Goal: Transaction & Acquisition: Purchase product/service

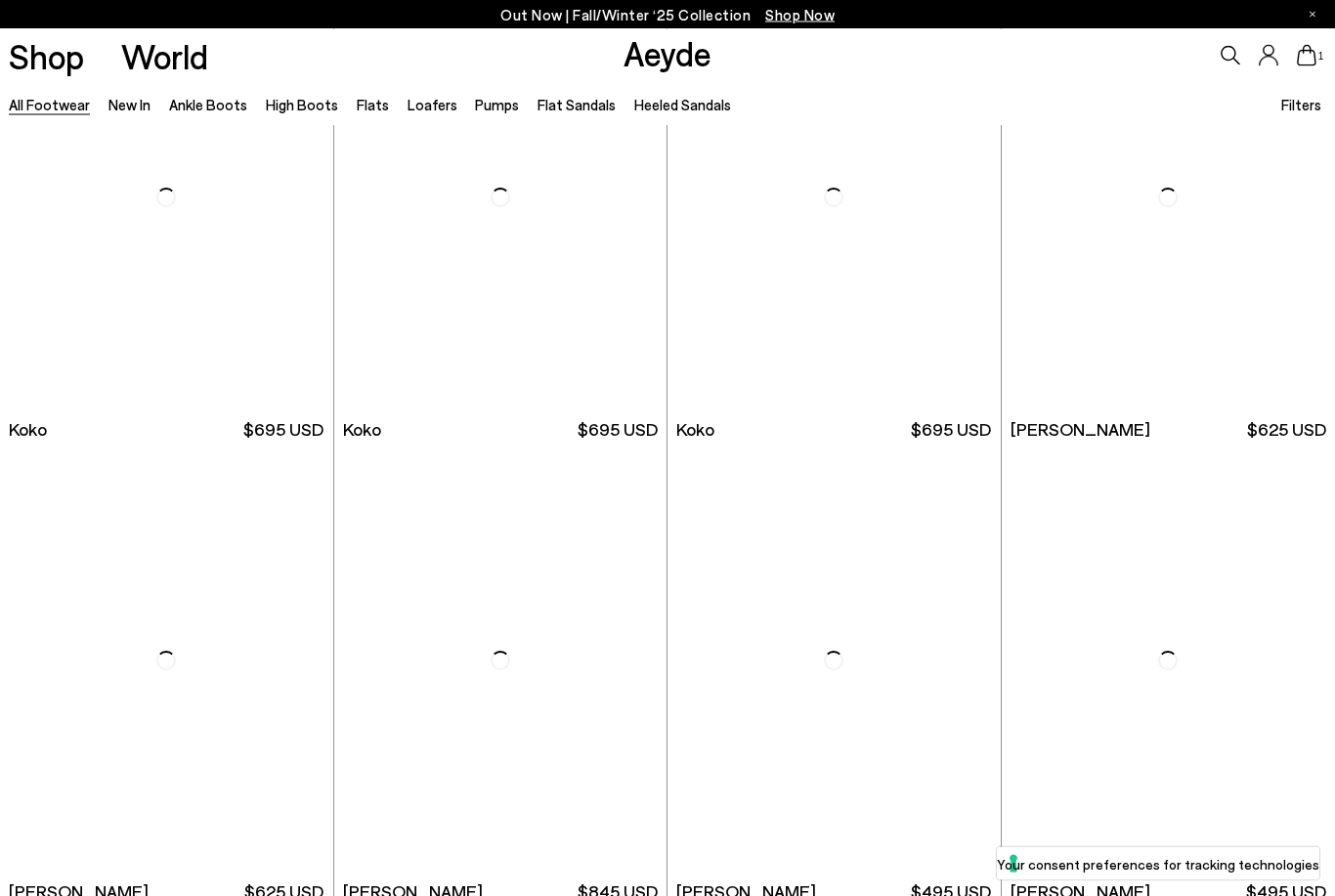
scroll to position [2551, 0]
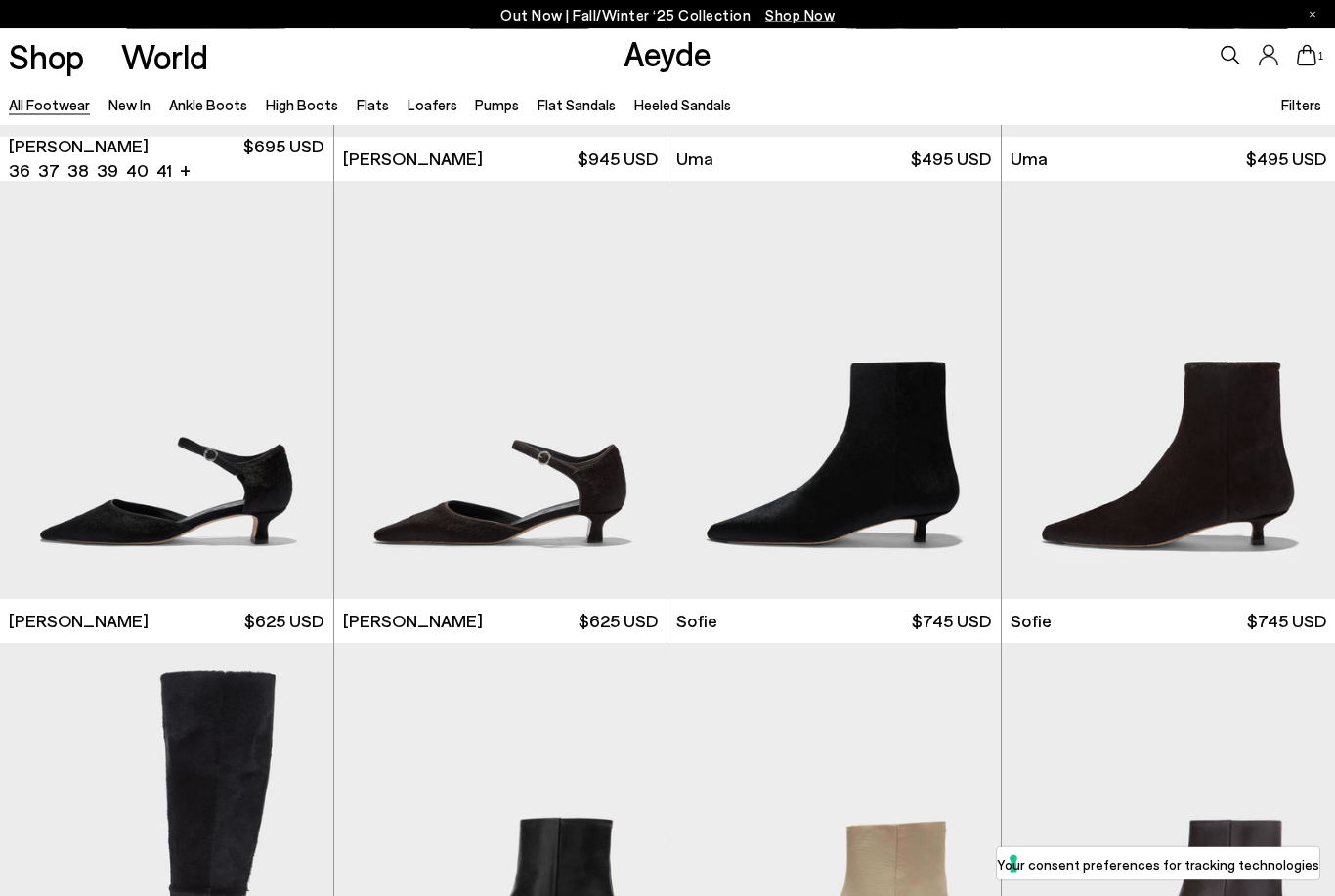
scroll to position [5149, 0]
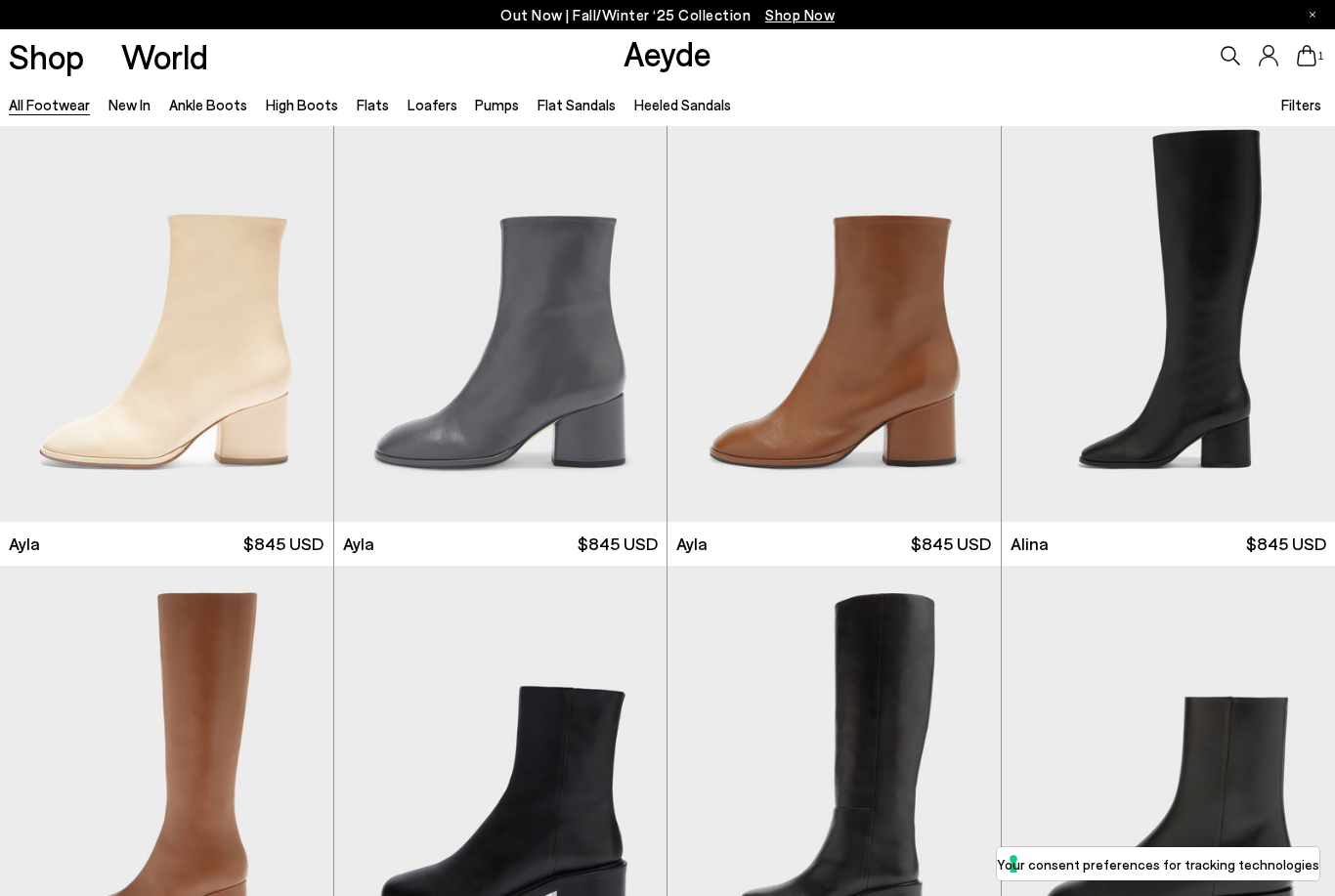
scroll to position [11150, 0]
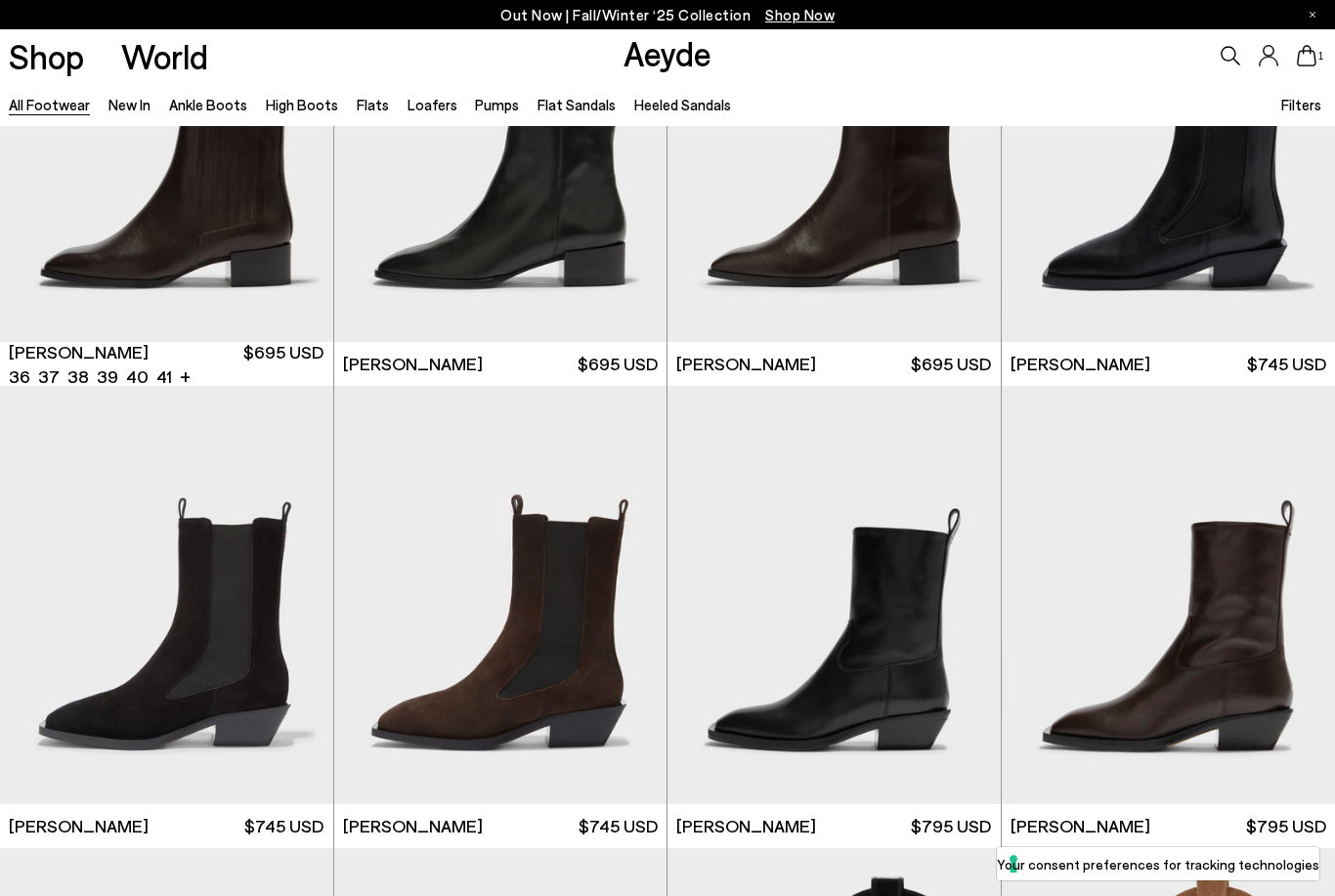
scroll to position [13162, 0]
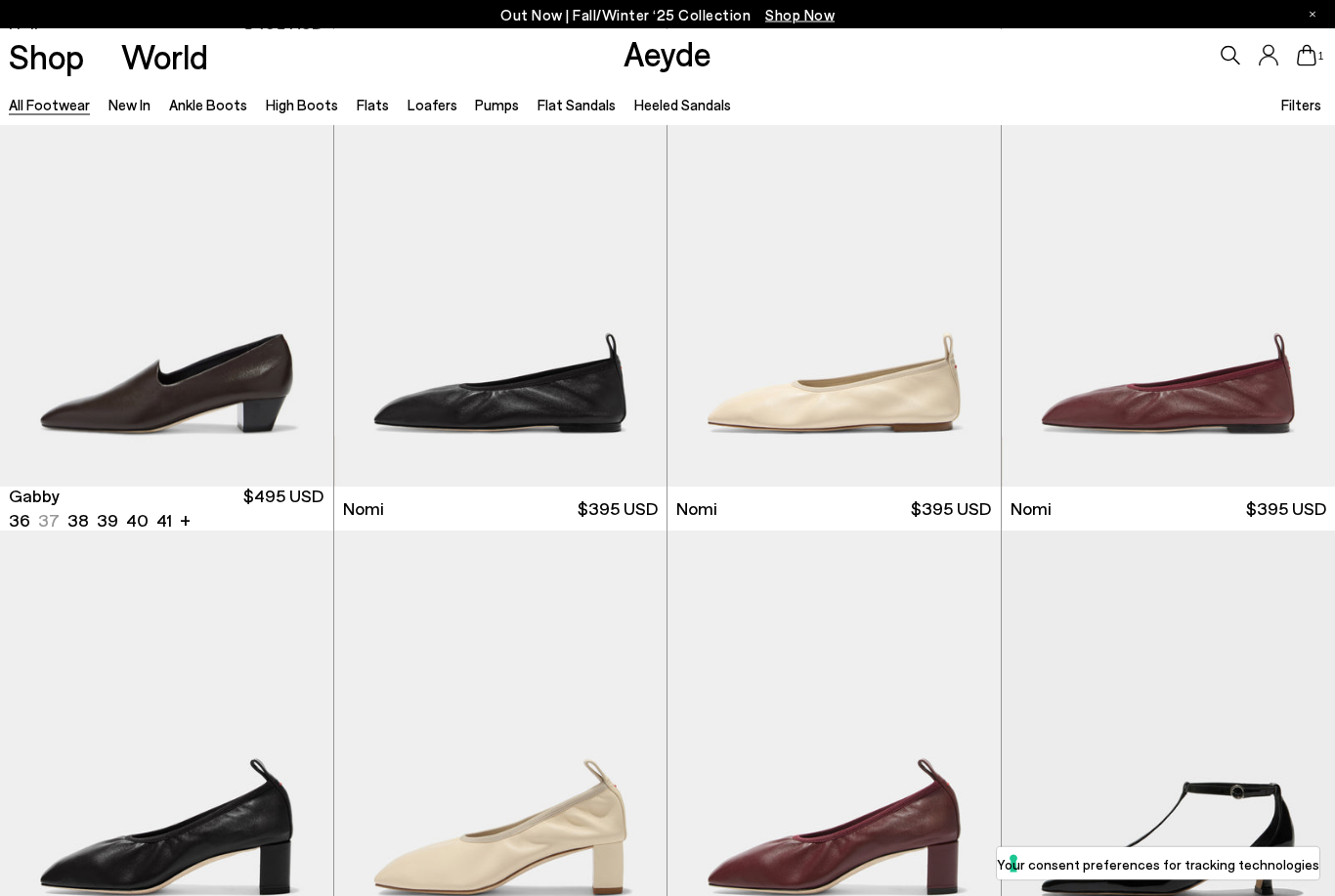
scroll to position [18553, 0]
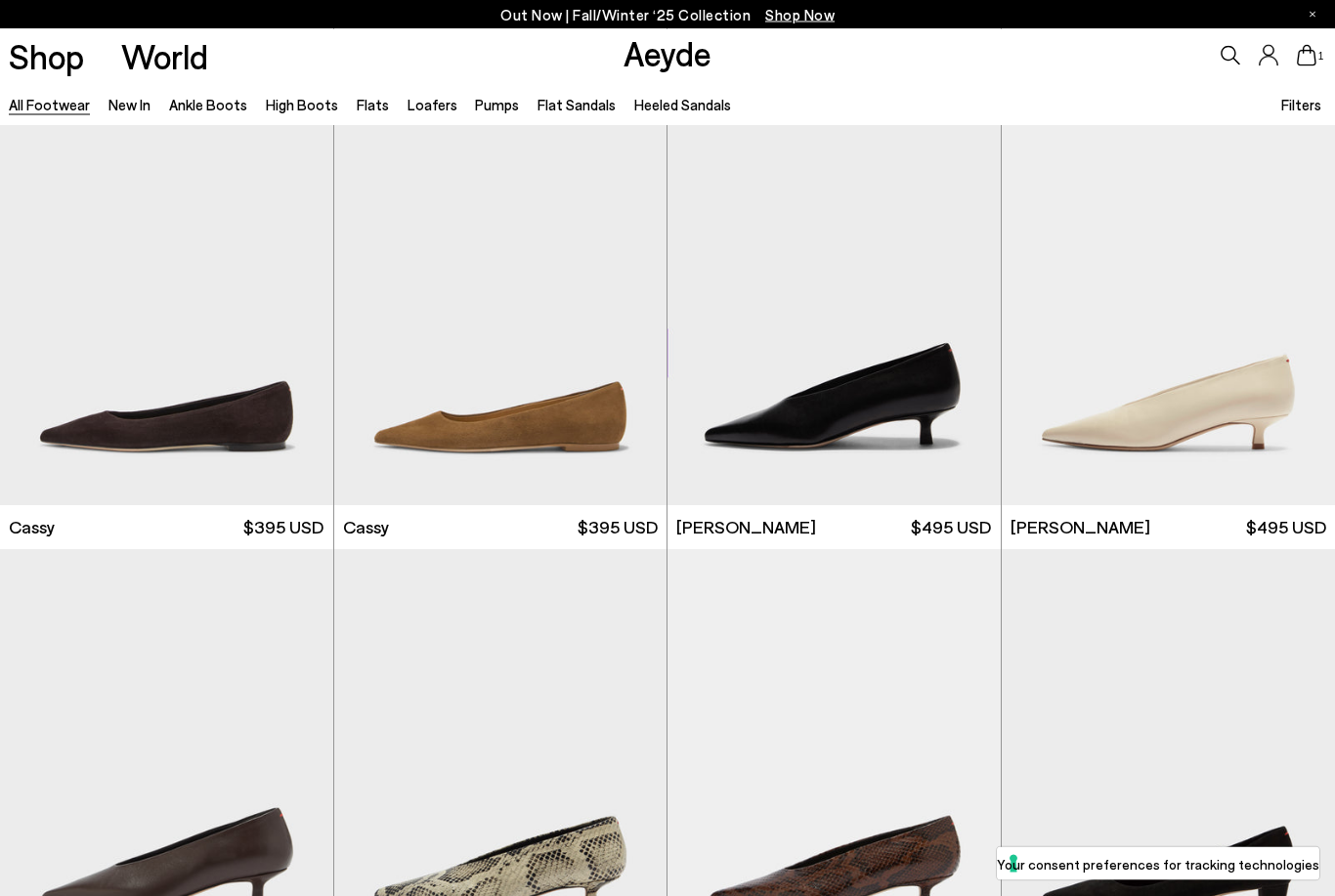
scroll to position [22233, 0]
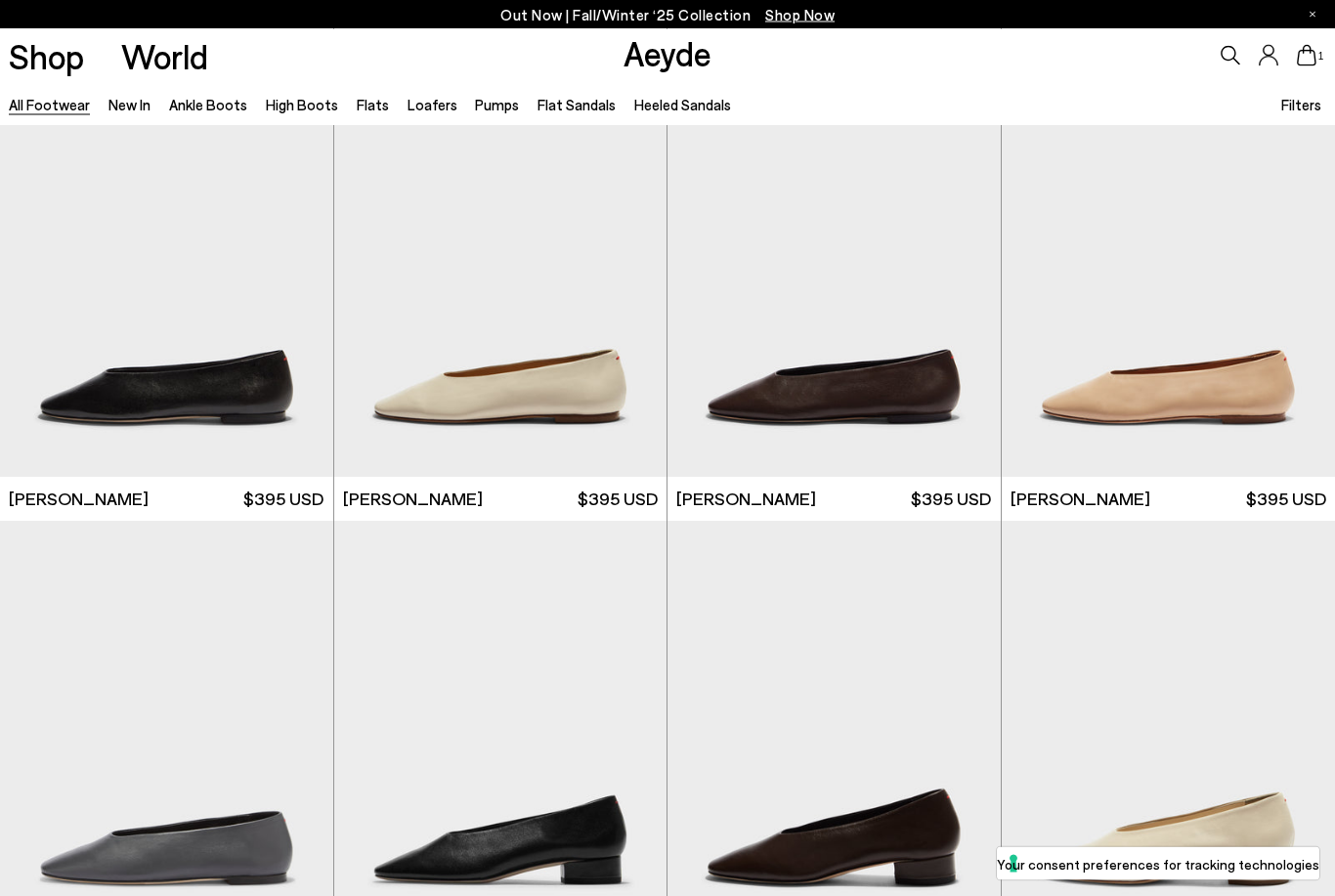
scroll to position [25163, 0]
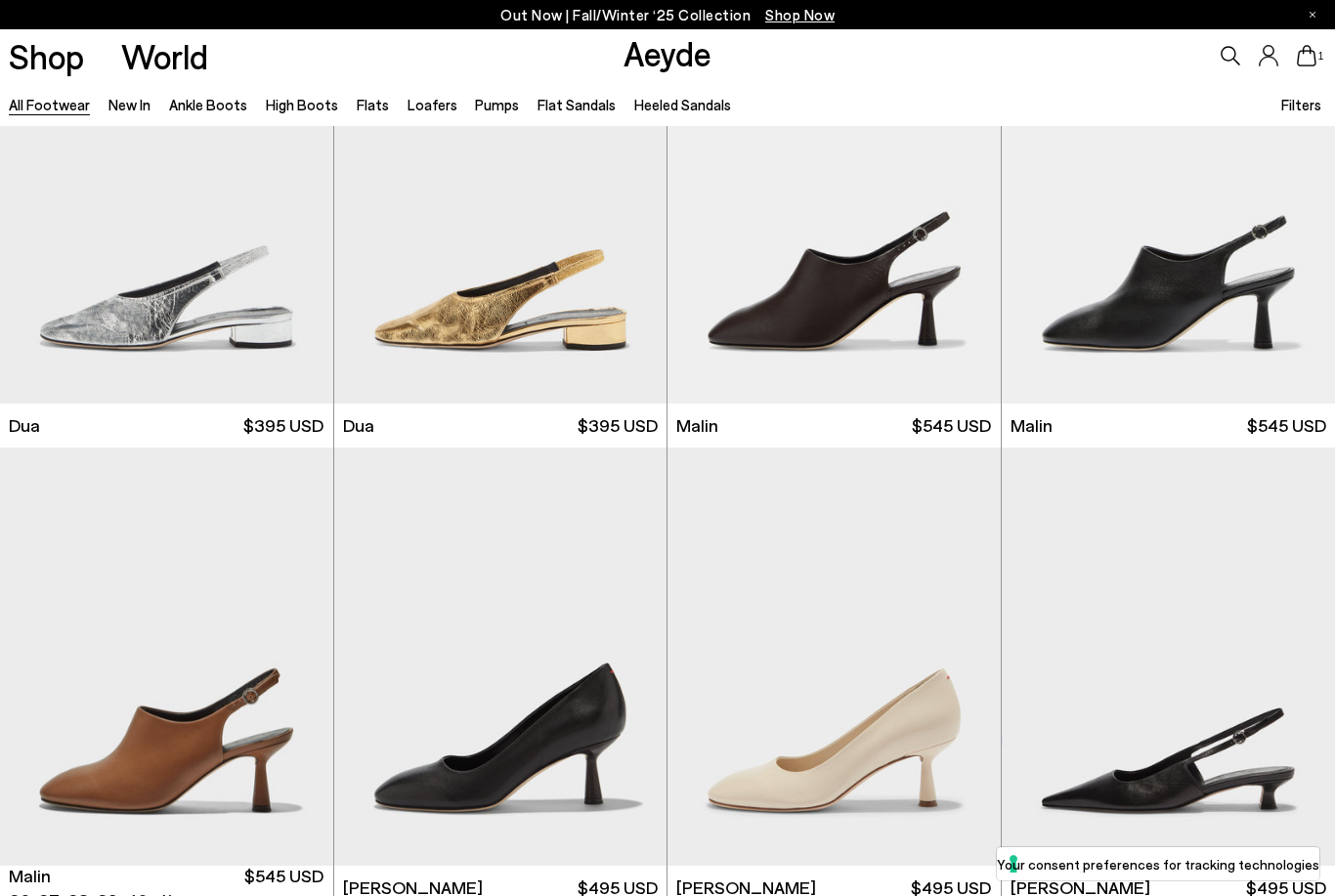
scroll to position [26944, 0]
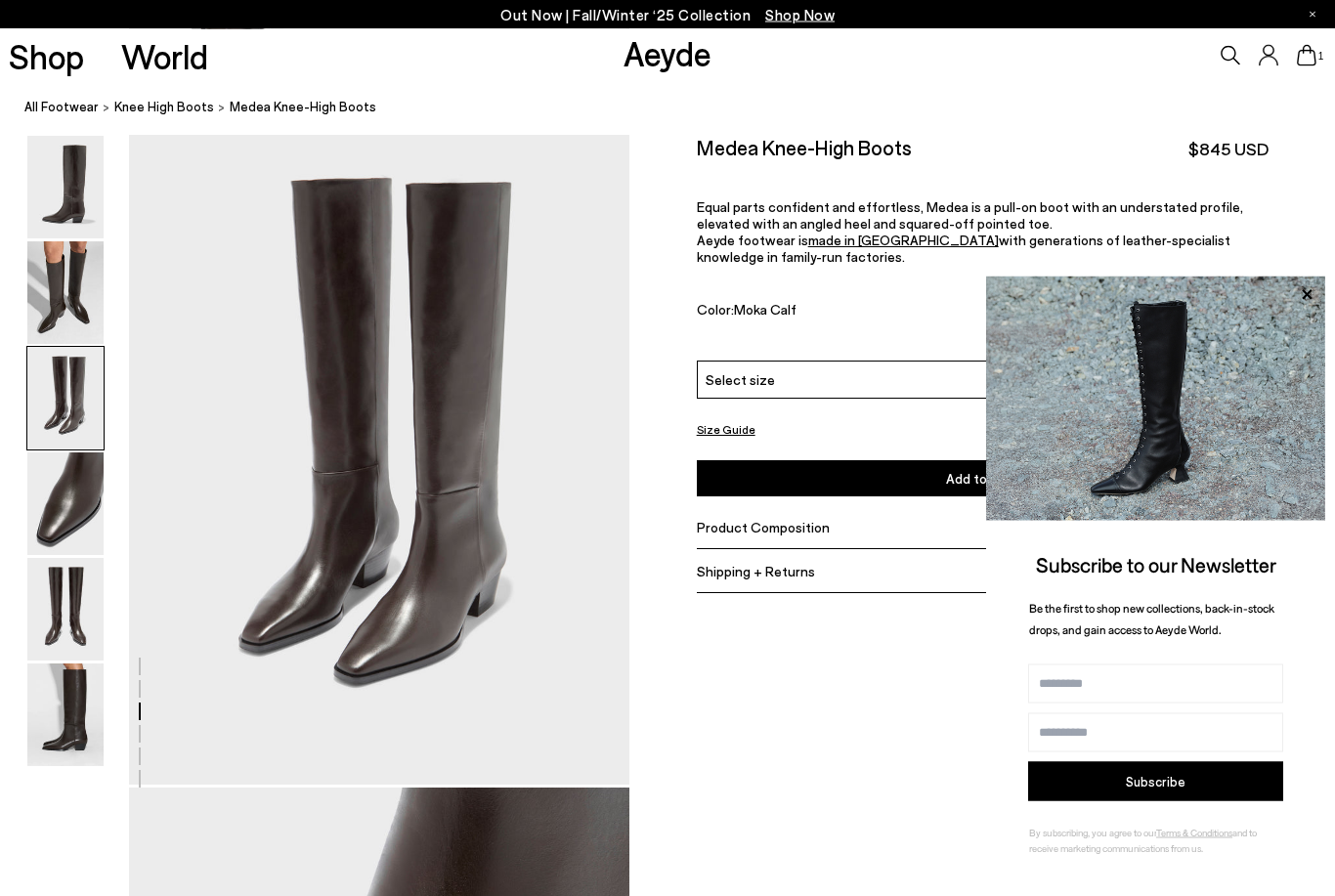
scroll to position [1410, 0]
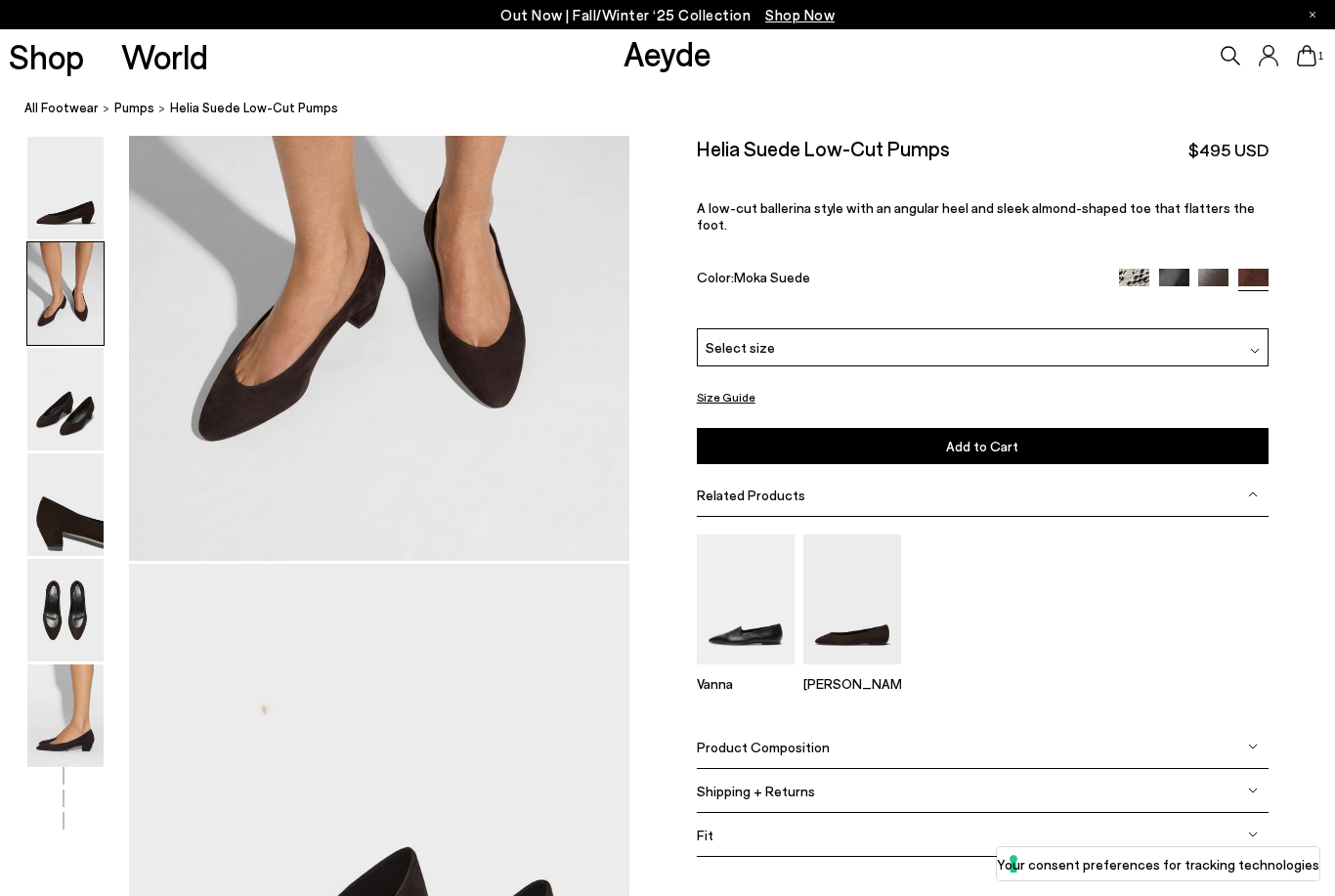
scroll to position [671, 0]
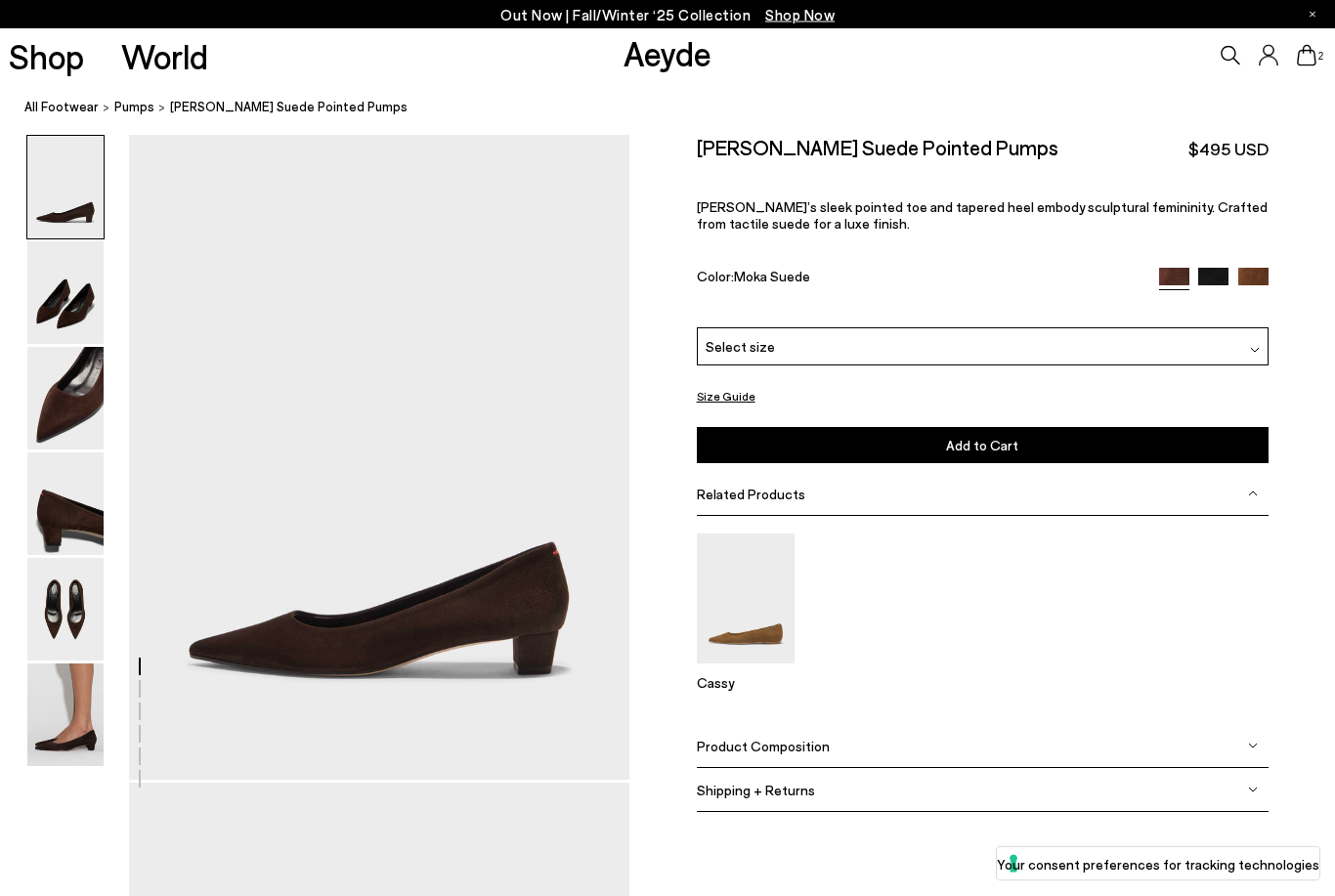
scroll to position [24, 0]
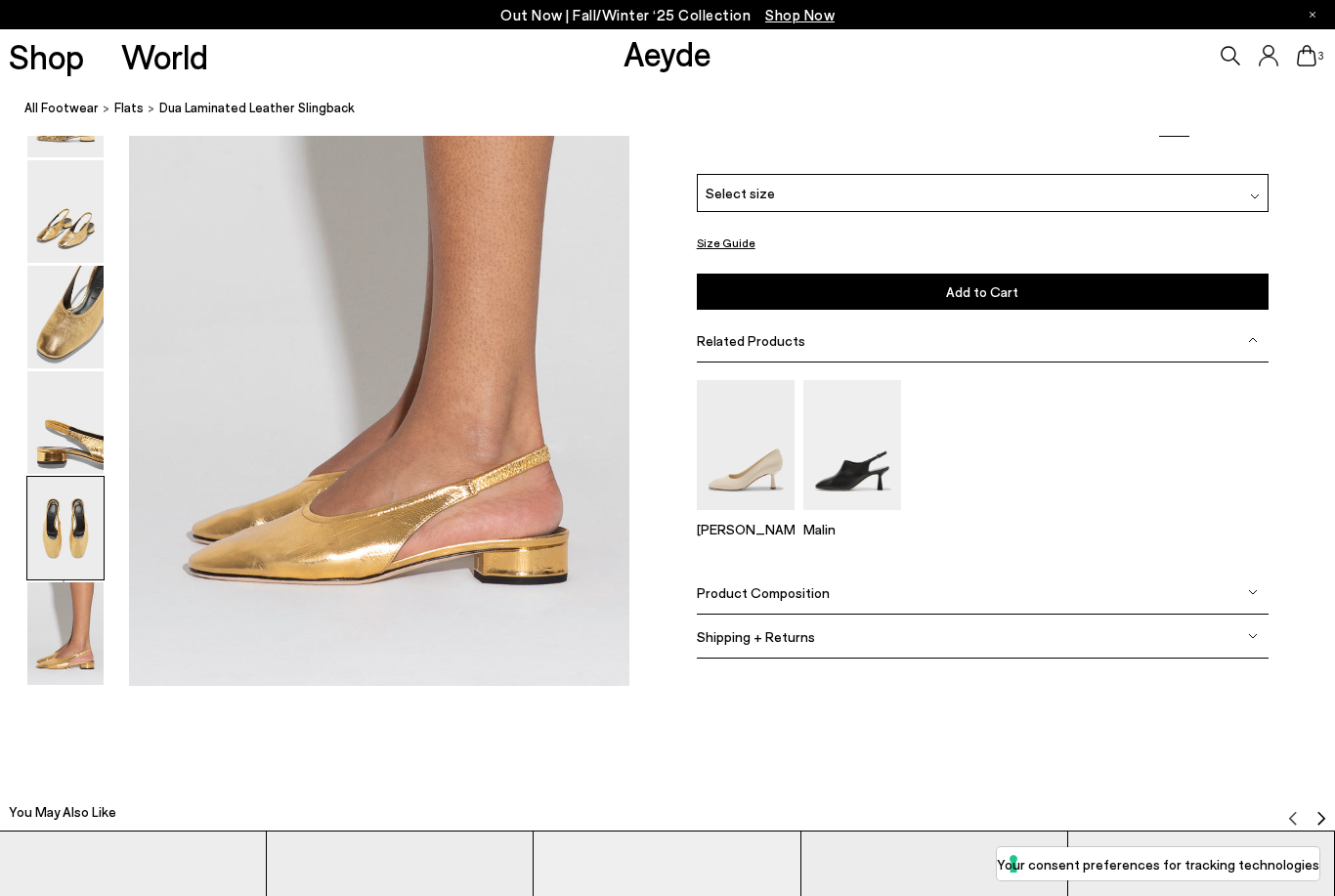
scroll to position [3490, 0]
